Goal: Check status

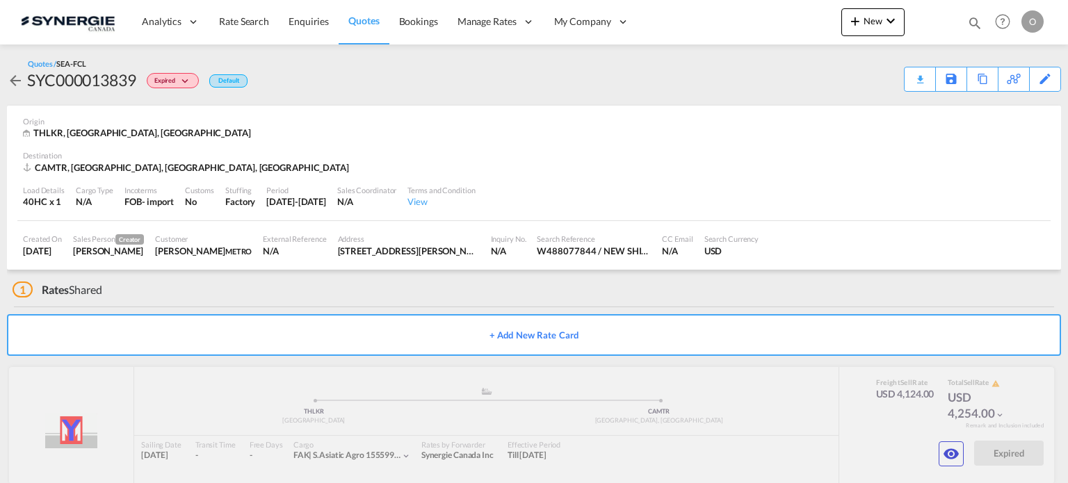
scroll to position [24, 0]
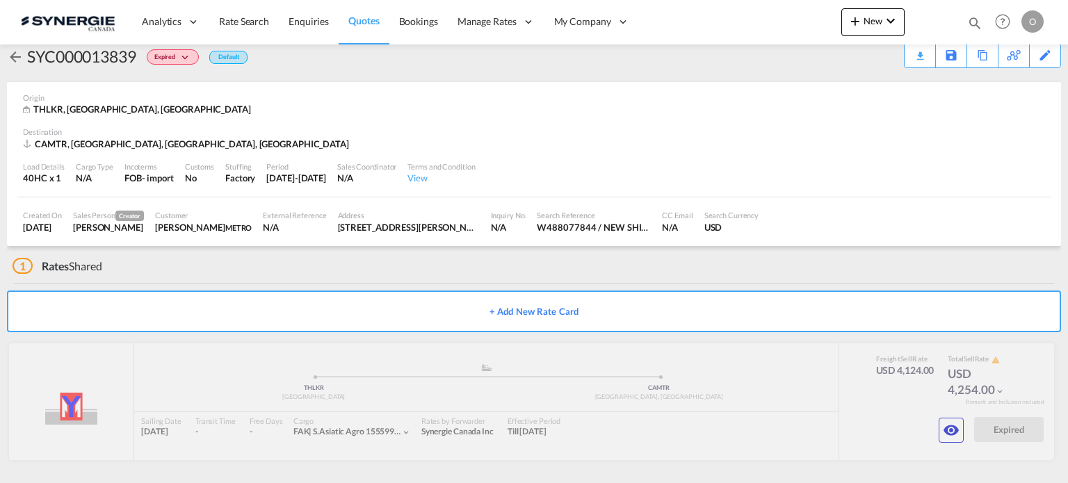
click at [971, 16] on md-icon "icon-magnify" at bounding box center [974, 22] width 15 height 15
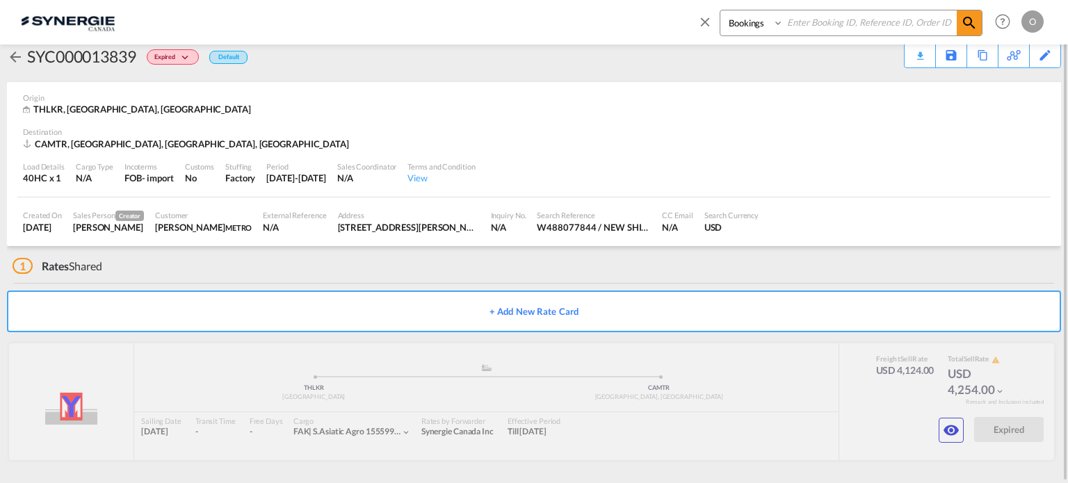
drag, startPoint x: 759, startPoint y: 21, endPoint x: 764, endPoint y: 33, distance: 12.8
click at [759, 21] on select "Bookings Quotes Enquiries" at bounding box center [753, 22] width 66 height 25
select select "Quotes"
click at [720, 10] on select "Bookings Quotes Enquiries" at bounding box center [753, 22] width 66 height 25
click at [846, 15] on input at bounding box center [869, 22] width 173 height 24
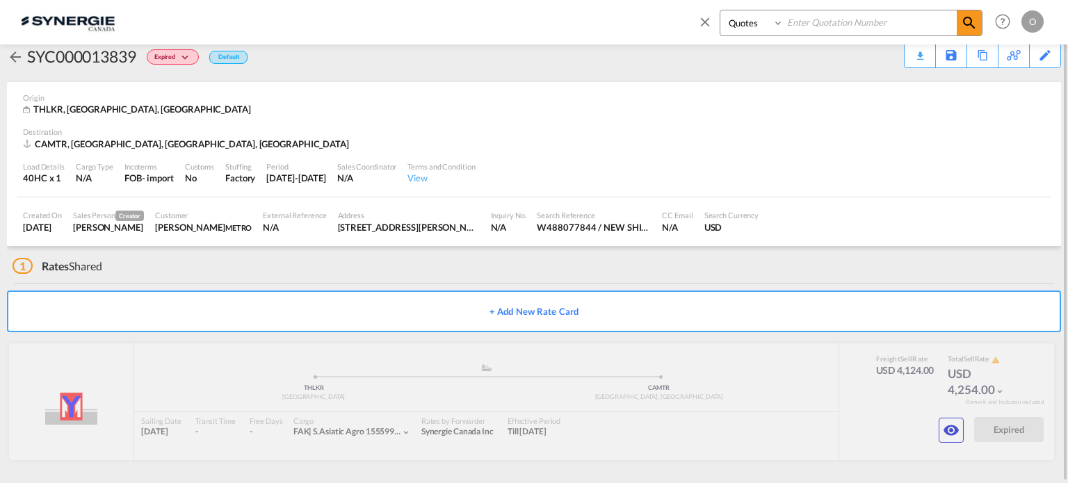
paste input "SYC000013839"
type input "SYC000013839"
click at [967, 27] on md-icon "icon-magnify" at bounding box center [969, 23] width 17 height 17
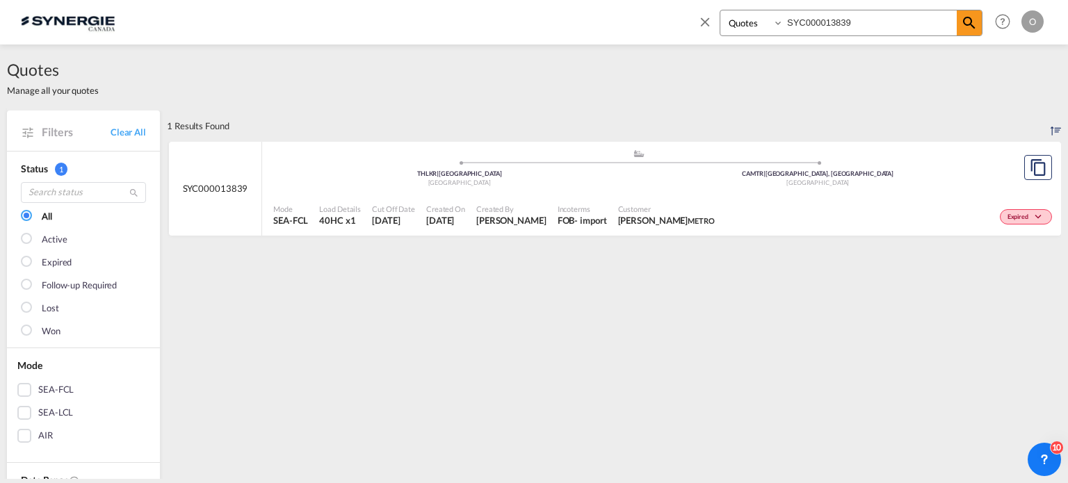
click at [936, 191] on div ".a{fill:#aaa8ad;} .a{fill:#aaa8ad;} THLKR | [GEOGRAPHIC_DATA] [GEOGRAPHIC_DATA]…" at bounding box center [638, 171] width 730 height 45
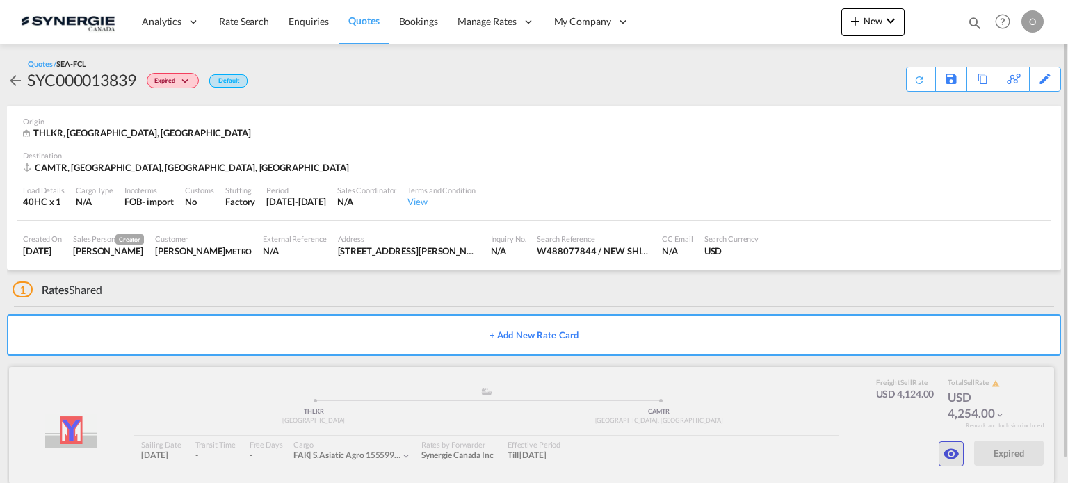
click at [953, 450] on md-icon "icon-eye" at bounding box center [950, 454] width 17 height 17
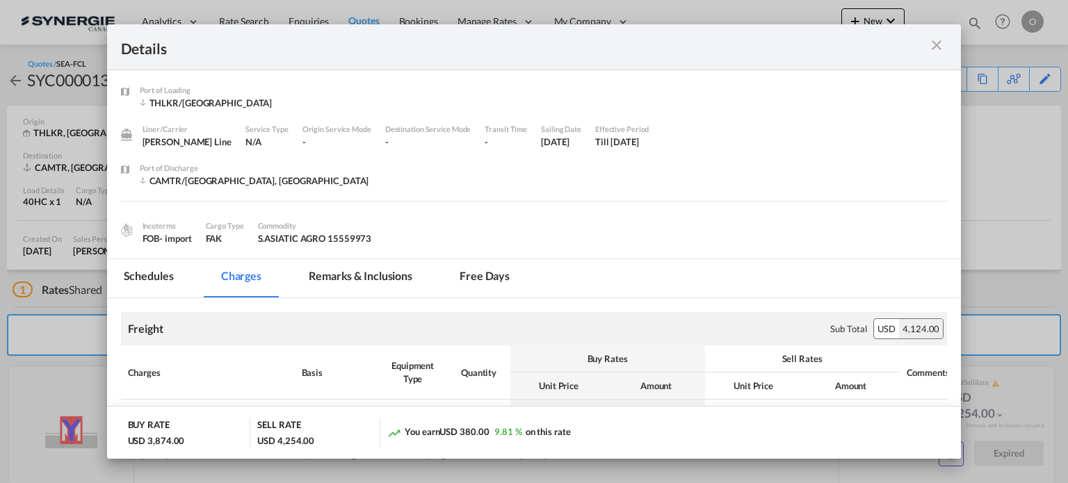
click at [935, 40] on md-icon "icon-close m-3 fg-AAA8AD cursor" at bounding box center [936, 45] width 17 height 17
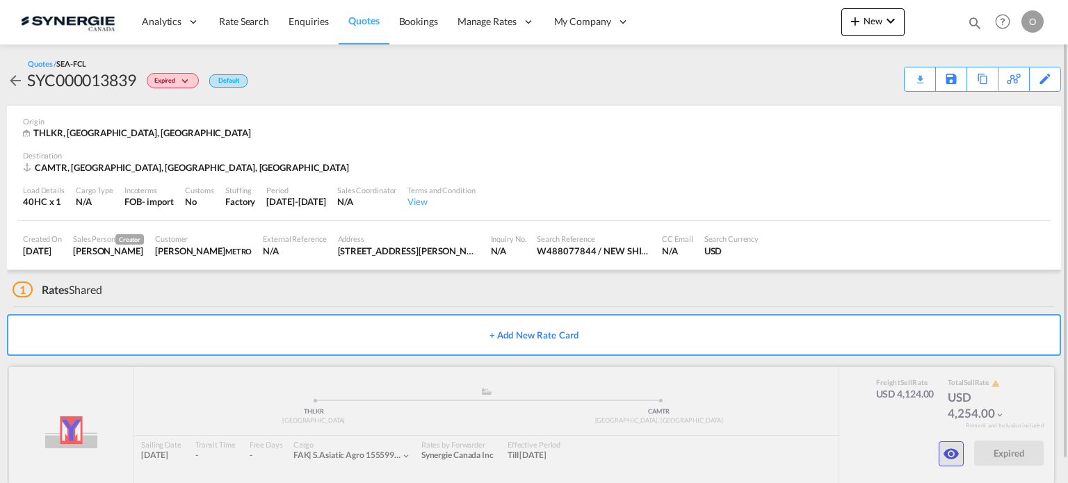
click at [945, 446] on md-icon "icon-eye" at bounding box center [950, 454] width 17 height 17
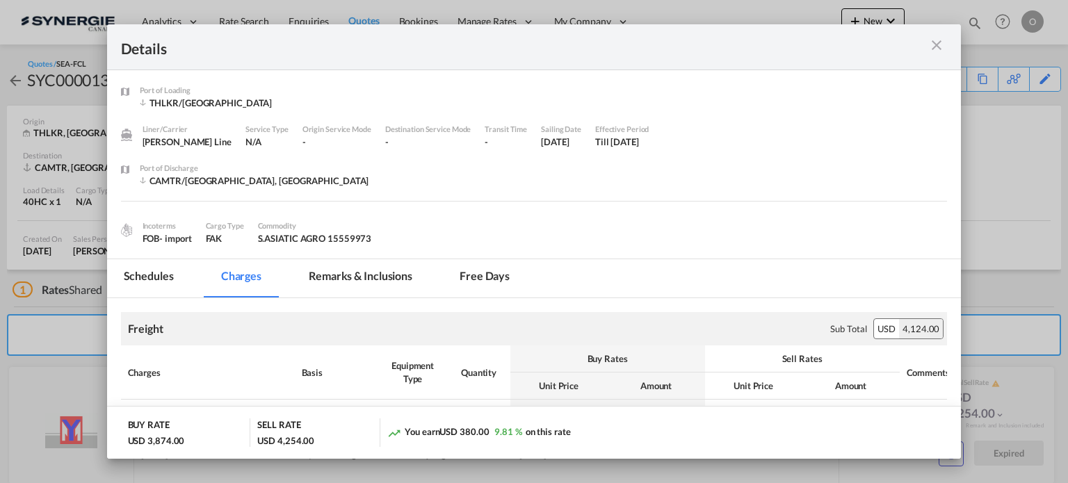
scroll to position [115, 0]
